Goal: Task Accomplishment & Management: Manage account settings

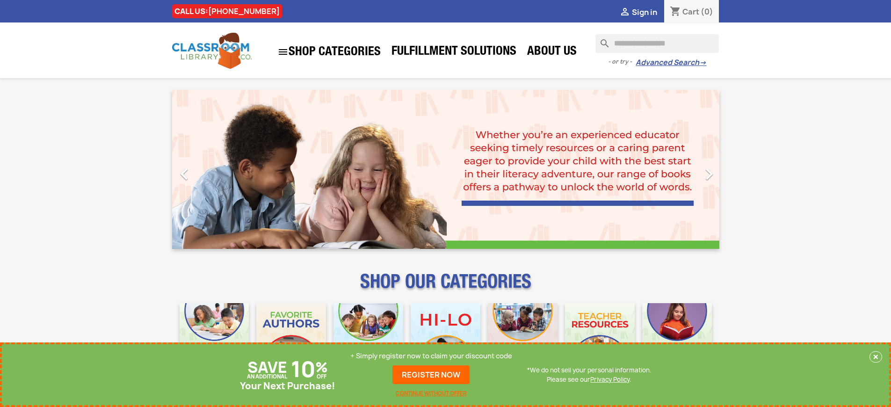
click at [431, 356] on p "+ Simply register now to claim your discount code" at bounding box center [431, 355] width 162 height 9
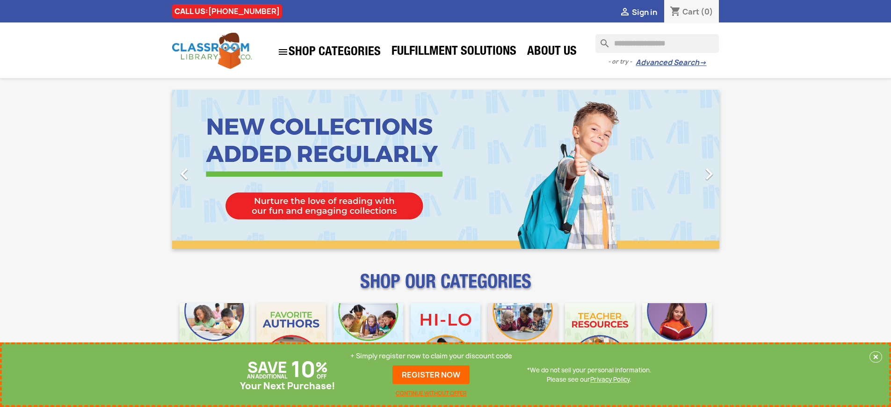
click at [431, 356] on p "+ Simply register now to claim your discount code" at bounding box center [431, 355] width 162 height 9
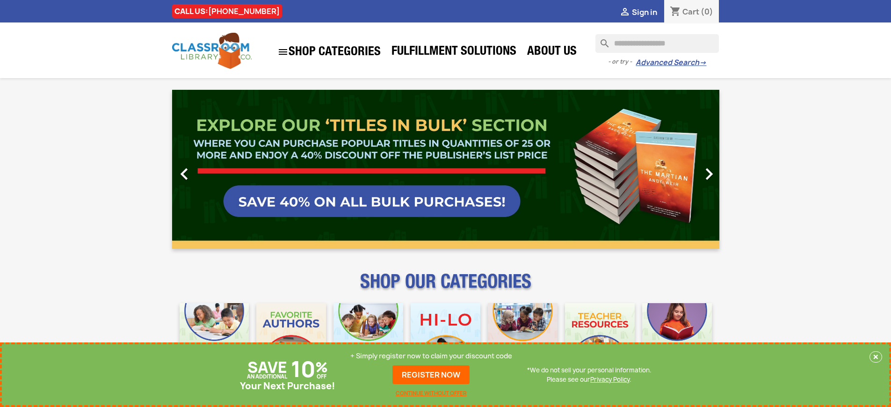
click at [431, 356] on p "+ Simply register now to claim your discount code" at bounding box center [431, 355] width 162 height 9
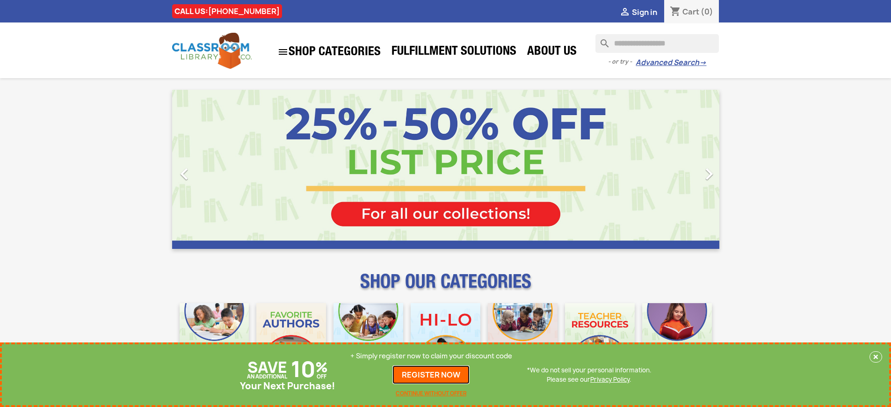
click at [431, 375] on link "REGISTER NOW" at bounding box center [431, 374] width 77 height 19
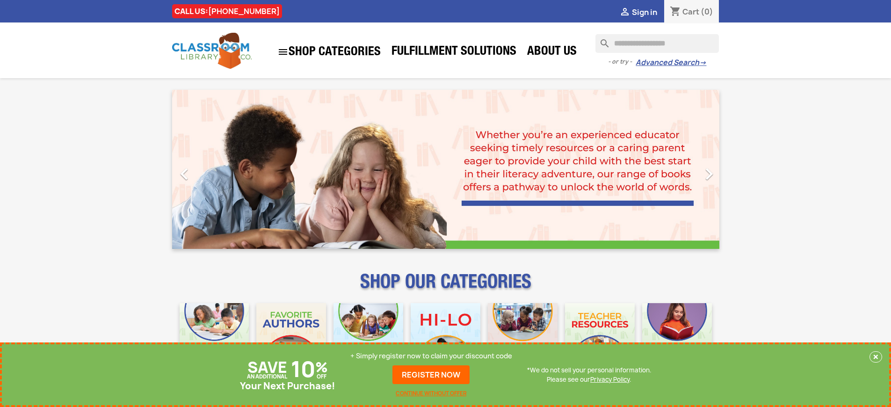
click at [431, 356] on p "+ Simply register now to claim your discount code" at bounding box center [431, 355] width 162 height 9
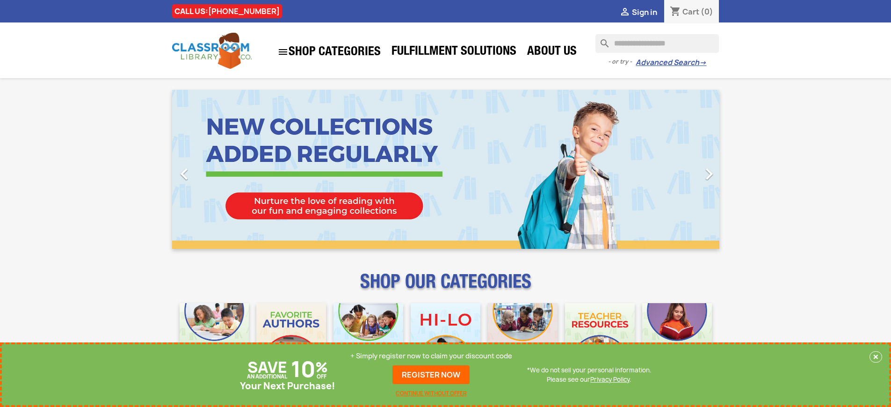
click at [431, 356] on p "+ Simply register now to claim your discount code" at bounding box center [431, 355] width 162 height 9
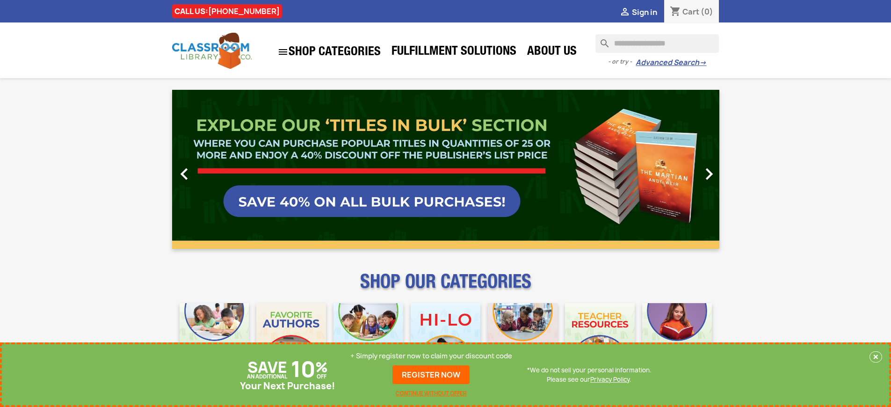
click at [431, 356] on p "+ Simply register now to claim your discount code" at bounding box center [431, 355] width 162 height 9
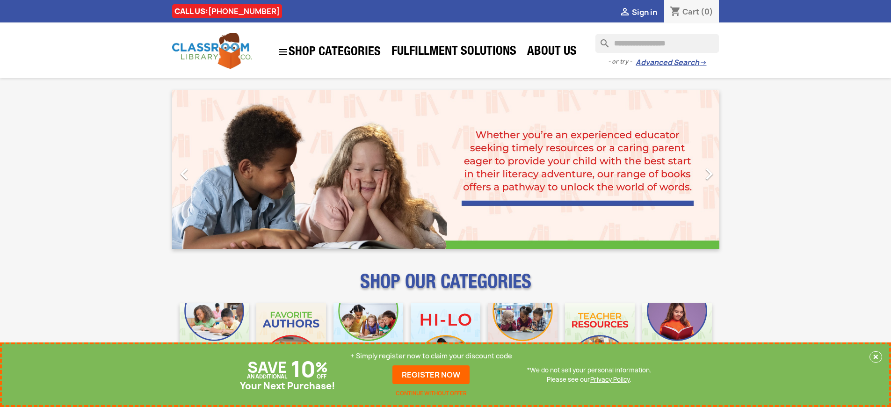
click at [431, 356] on p "+ Simply register now to claim your discount code" at bounding box center [431, 355] width 162 height 9
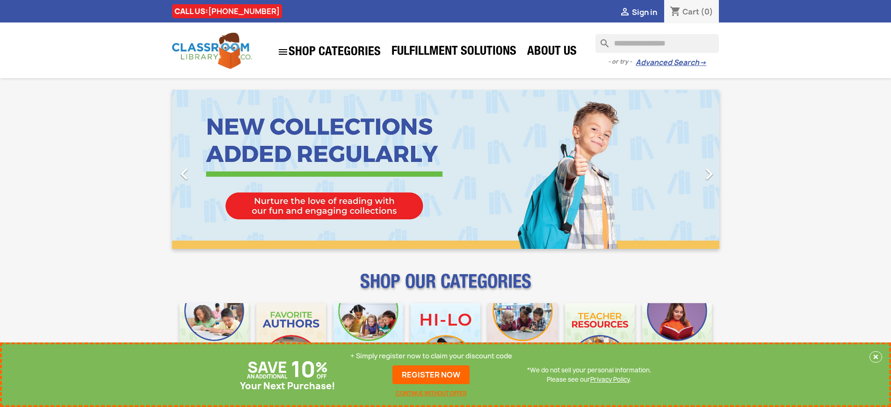
click at [431, 356] on p "+ Simply register now to claim your discount code" at bounding box center [431, 355] width 162 height 9
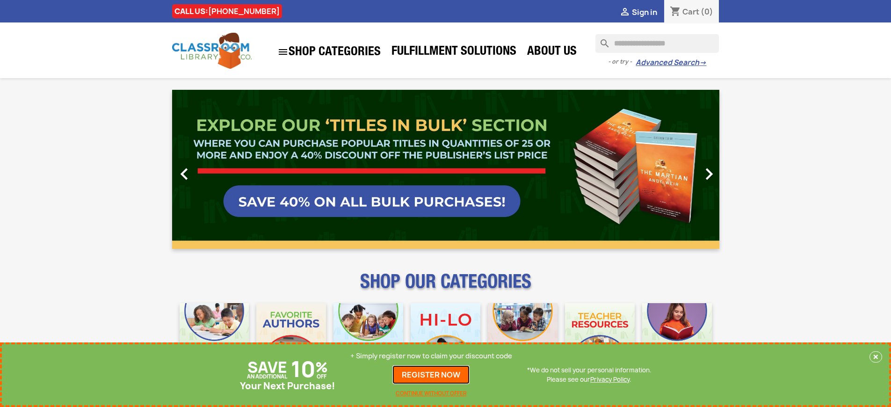
click at [431, 375] on link "REGISTER NOW" at bounding box center [431, 374] width 77 height 19
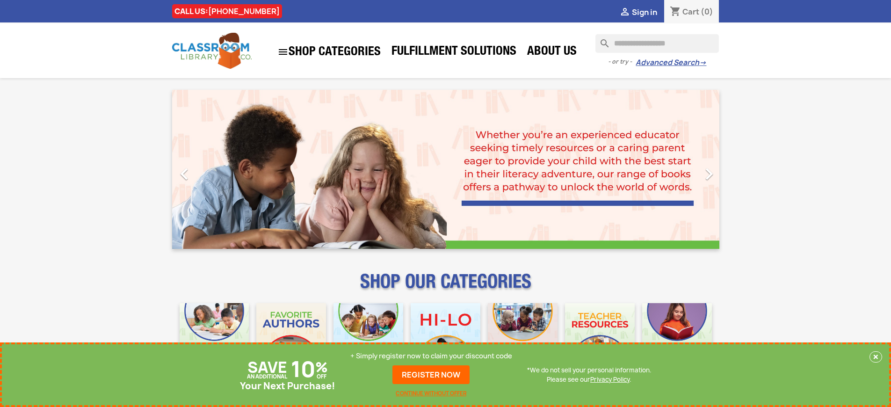
click at [431, 356] on p "+ Simply register now to claim your discount code" at bounding box center [431, 355] width 162 height 9
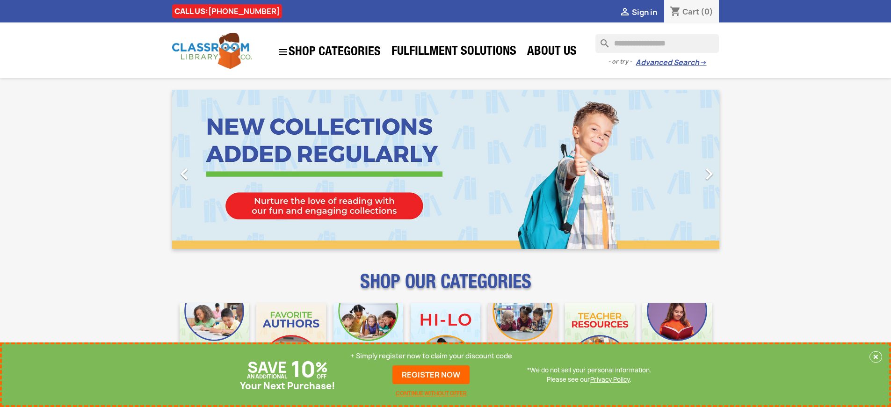
click at [431, 356] on p "+ Simply register now to claim your discount code" at bounding box center [431, 355] width 162 height 9
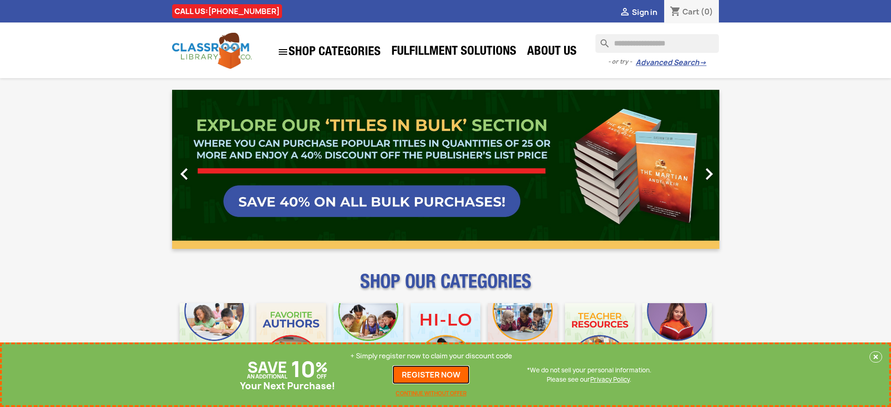
click at [431, 375] on link "REGISTER NOW" at bounding box center [431, 374] width 77 height 19
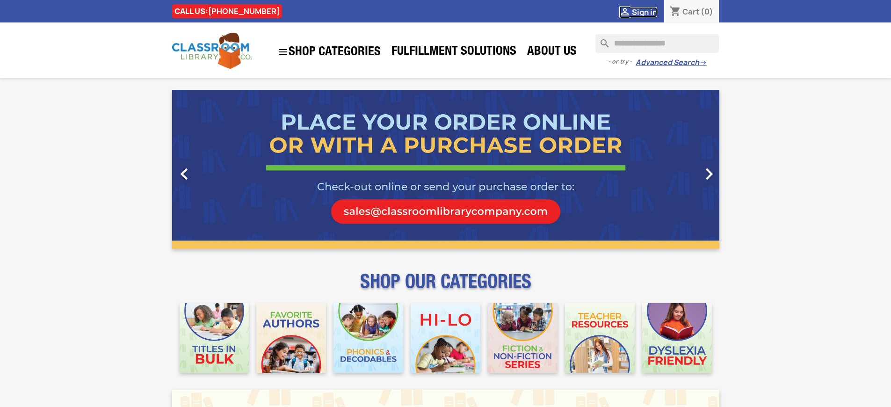
click at [644, 12] on span "Sign in" at bounding box center [644, 12] width 25 height 10
